Goal: Task Accomplishment & Management: Manage account settings

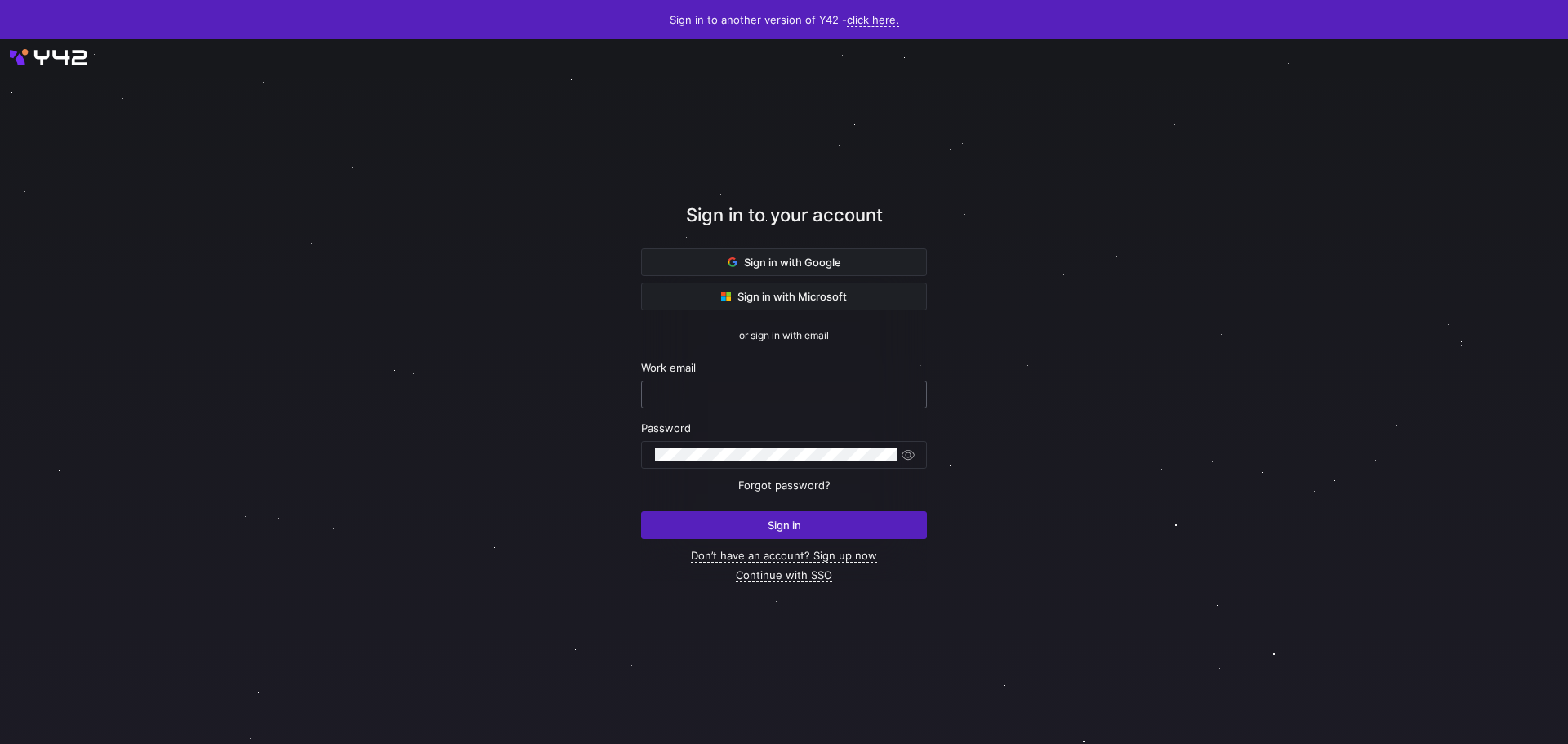
click at [783, 392] on input "text" at bounding box center [784, 394] width 258 height 13
click at [752, 257] on span "Sign in with Google" at bounding box center [784, 262] width 113 height 13
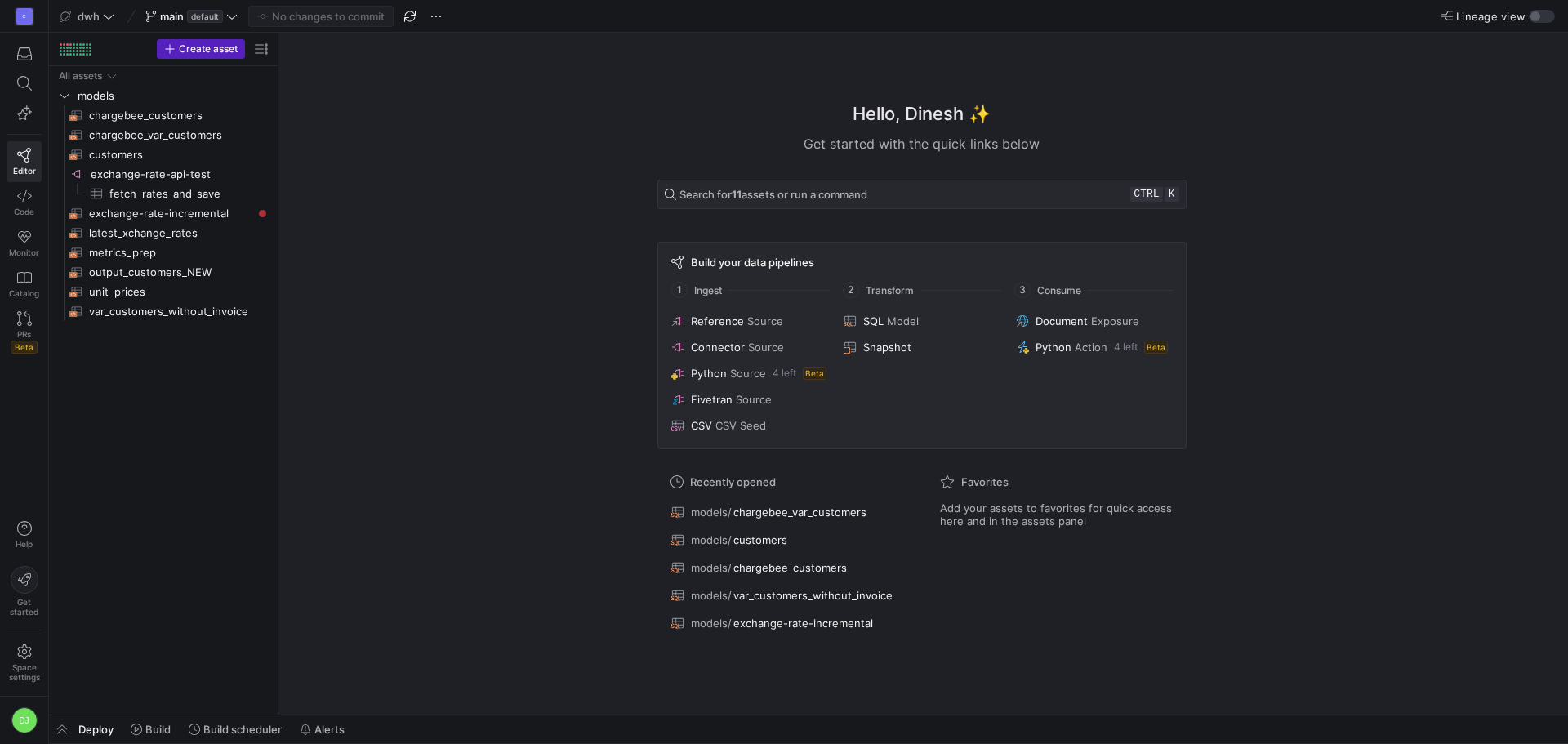
click at [402, 440] on div "Hello, Dinesh ✨ Get started with the quick links below Search for 11 assets or …" at bounding box center [922, 373] width 1273 height 682
click at [21, 727] on div "DJ" at bounding box center [24, 720] width 26 height 26
click at [29, 10] on div at bounding box center [784, 372] width 1568 height 744
click at [29, 10] on div "C" at bounding box center [25, 17] width 17 height 17
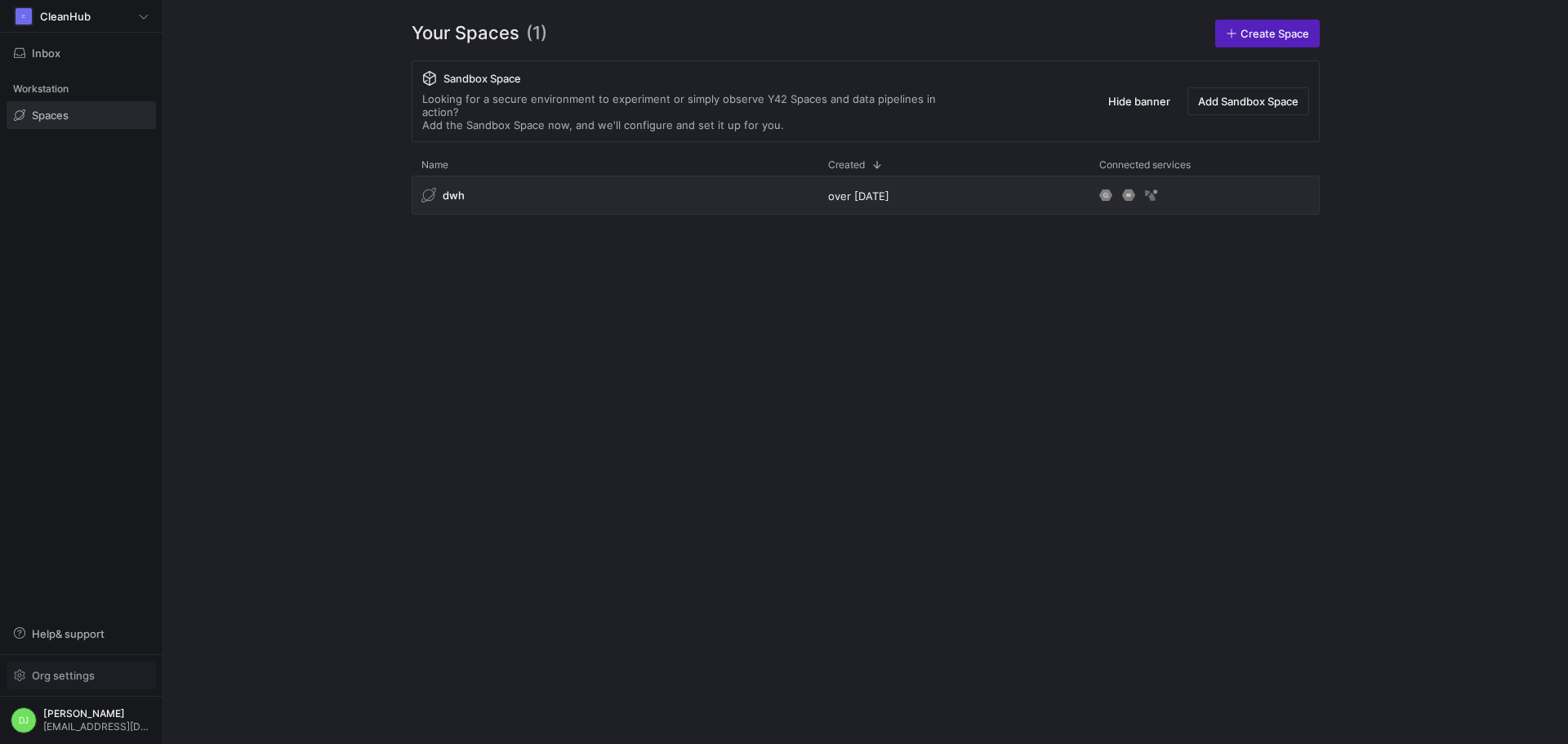
click at [69, 667] on span "button" at bounding box center [81, 675] width 148 height 26
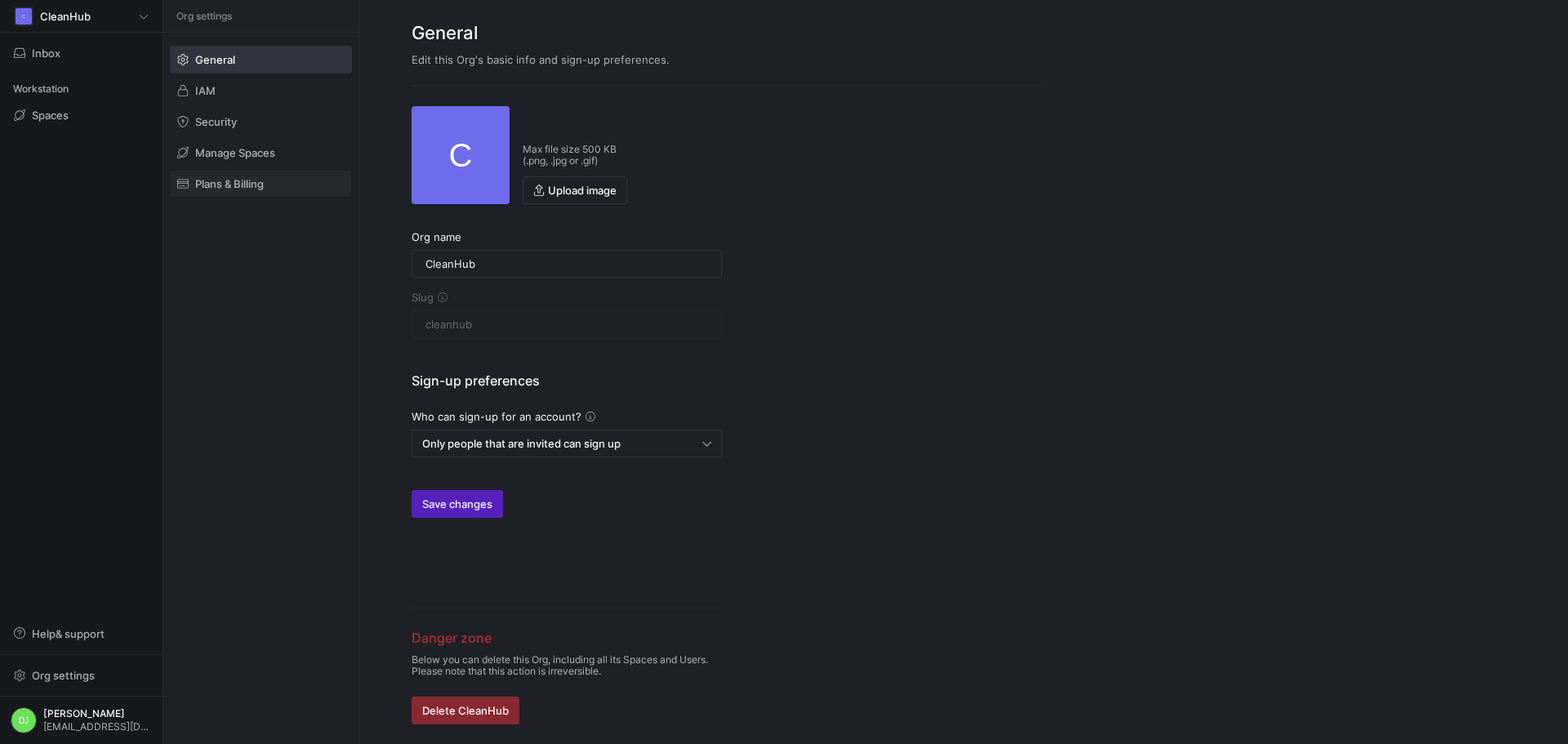
click at [228, 174] on span at bounding box center [261, 184] width 180 height 26
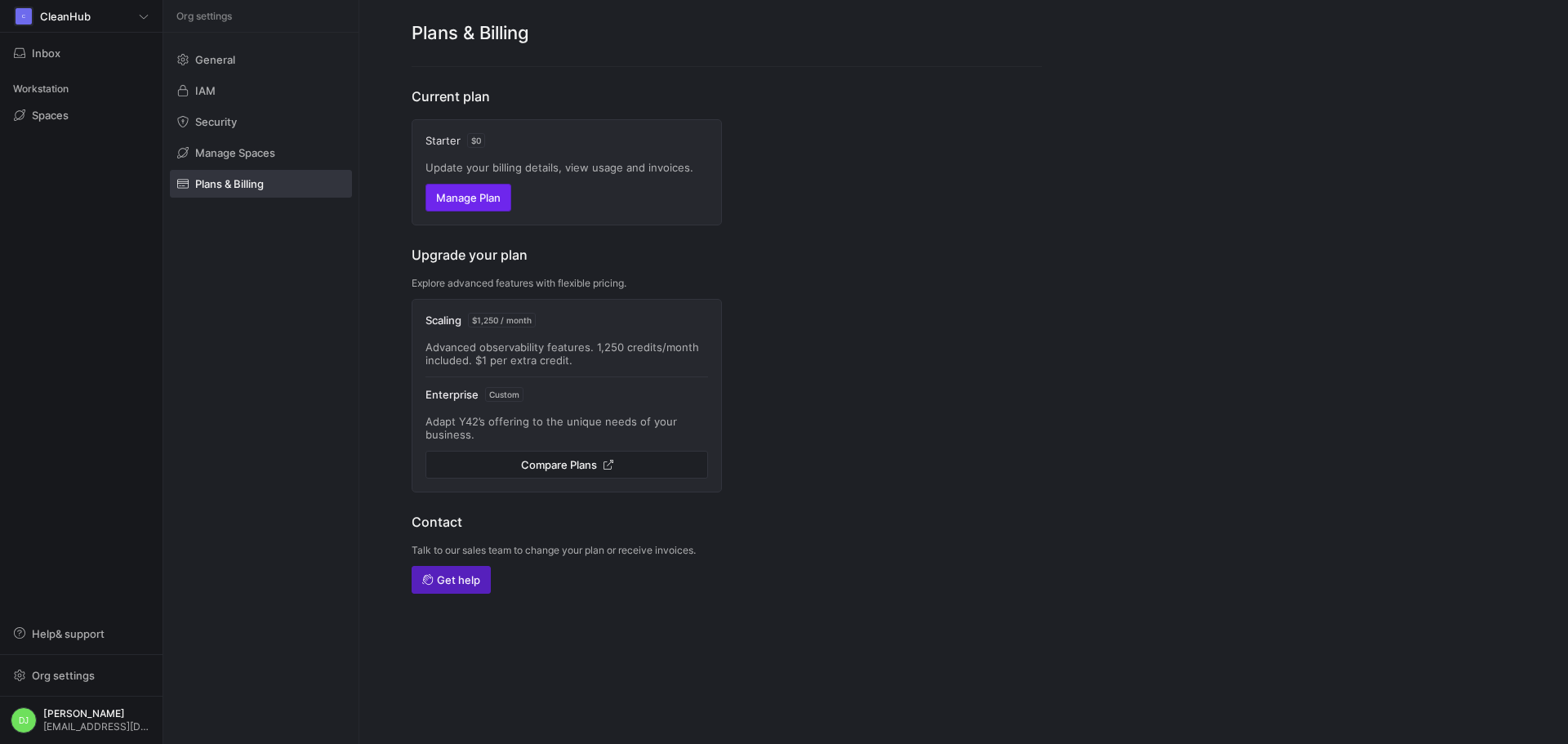
click at [480, 200] on span "Manage Plan" at bounding box center [468, 198] width 64 height 13
